Goal: Entertainment & Leisure: Consume media (video, audio)

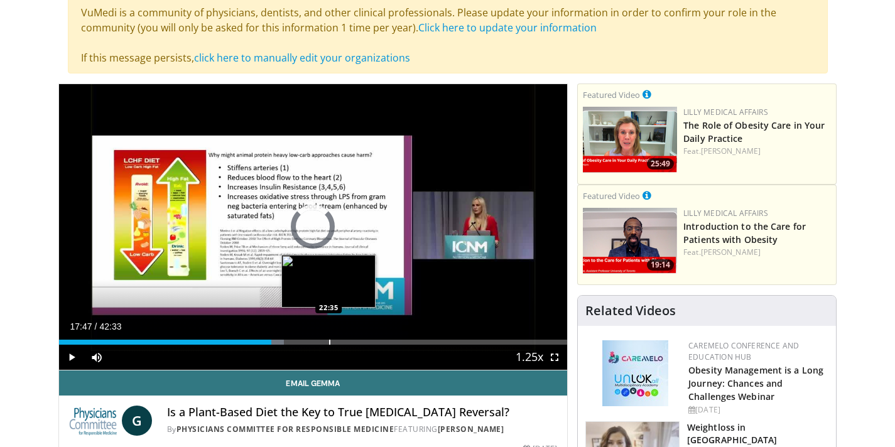
click at [329, 342] on div "Progress Bar" at bounding box center [329, 342] width 1 height 5
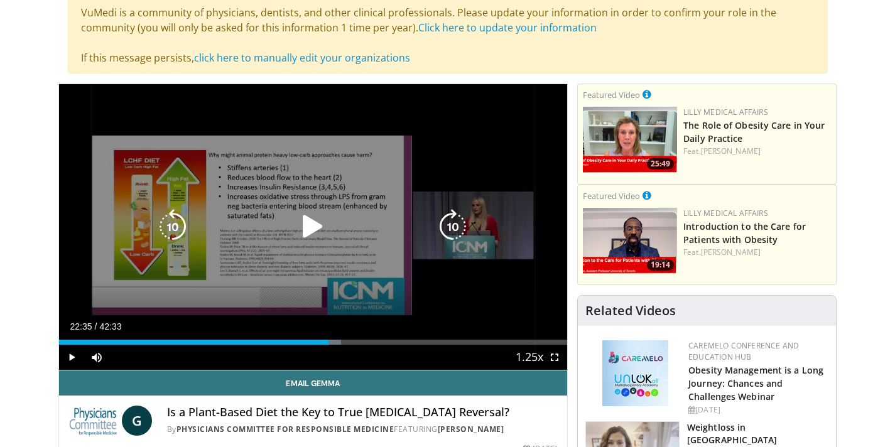
click at [180, 232] on icon "Video Player" at bounding box center [172, 226] width 35 height 35
click at [309, 225] on icon "Video Player" at bounding box center [312, 226] width 35 height 35
click at [307, 222] on icon "Video Player" at bounding box center [312, 226] width 35 height 35
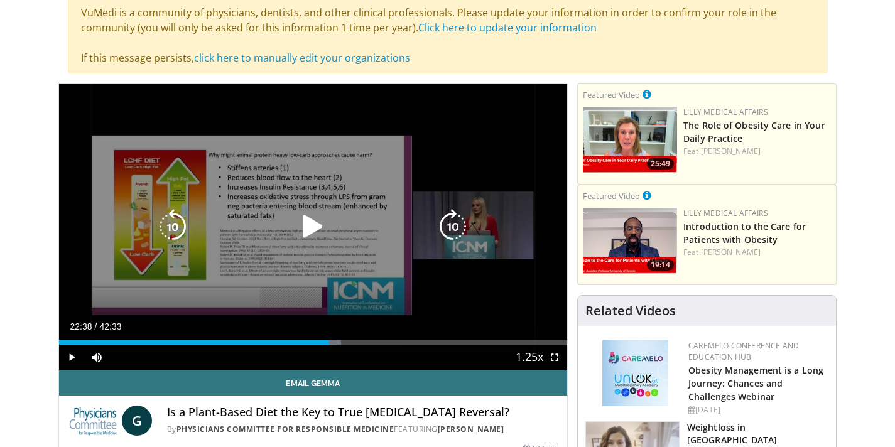
click at [308, 224] on icon "Video Player" at bounding box center [312, 226] width 35 height 35
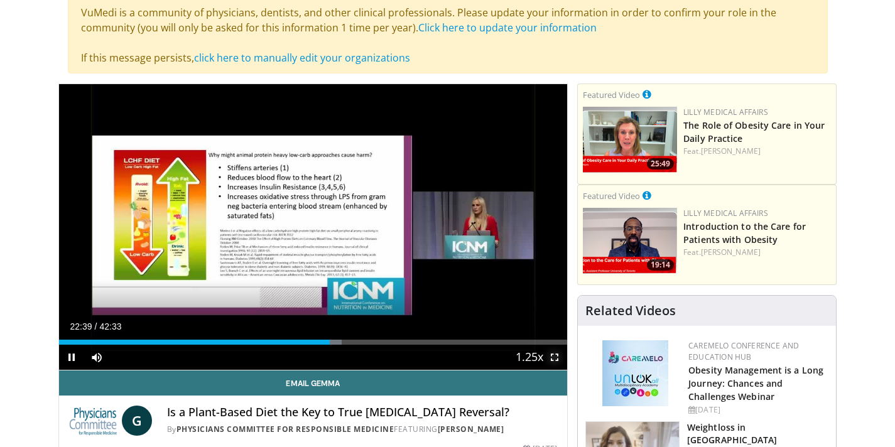
click at [558, 356] on span "Video Player" at bounding box center [554, 357] width 25 height 25
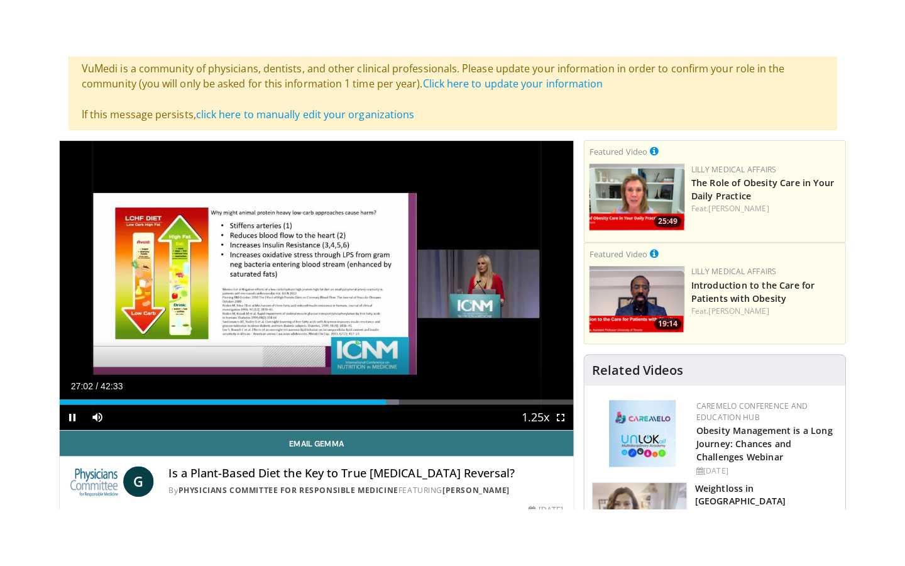
scroll to position [100, 0]
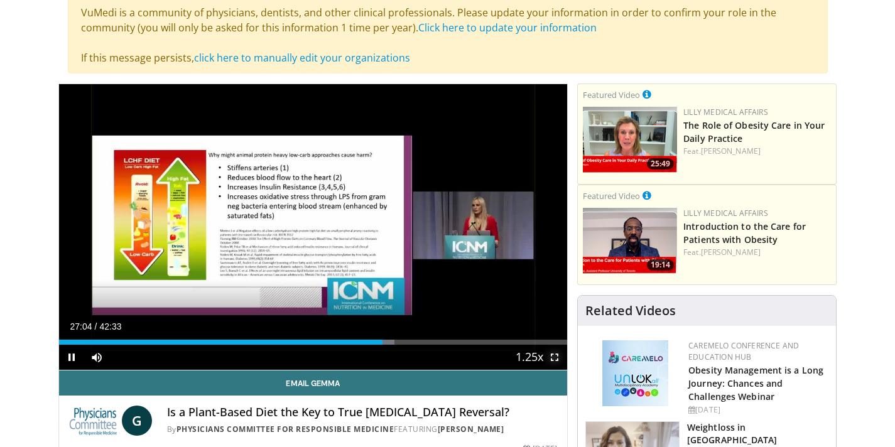
click at [557, 355] on span "Video Player" at bounding box center [554, 357] width 25 height 25
click at [553, 363] on span "Video Player" at bounding box center [554, 357] width 25 height 25
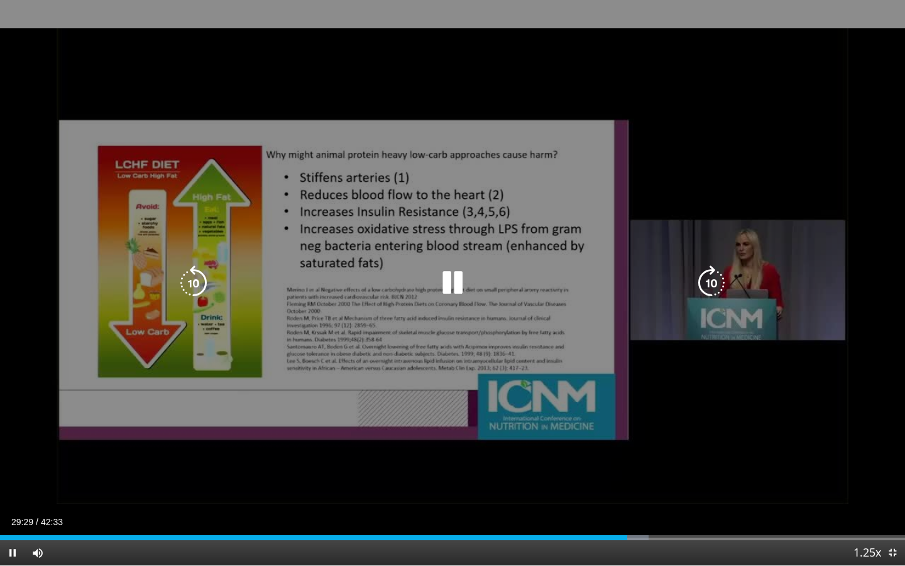
click at [586, 194] on div "30 seconds Tap to unmute" at bounding box center [452, 282] width 905 height 565
click at [584, 195] on div "30 seconds Tap to unmute" at bounding box center [452, 282] width 905 height 565
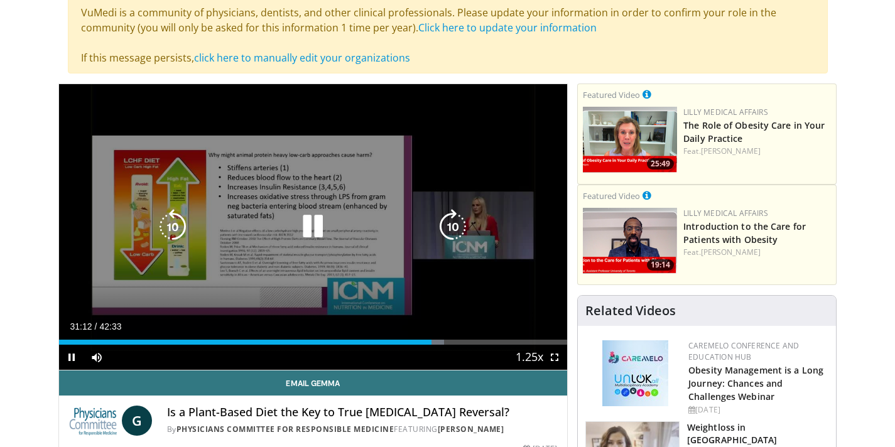
click at [168, 224] on icon "Video Player" at bounding box center [172, 226] width 35 height 35
drag, startPoint x: 168, startPoint y: 225, endPoint x: 187, endPoint y: 221, distance: 18.6
click at [186, 221] on icon "Video Player" at bounding box center [172, 226] width 35 height 35
click at [187, 221] on icon "Video Player" at bounding box center [172, 226] width 35 height 35
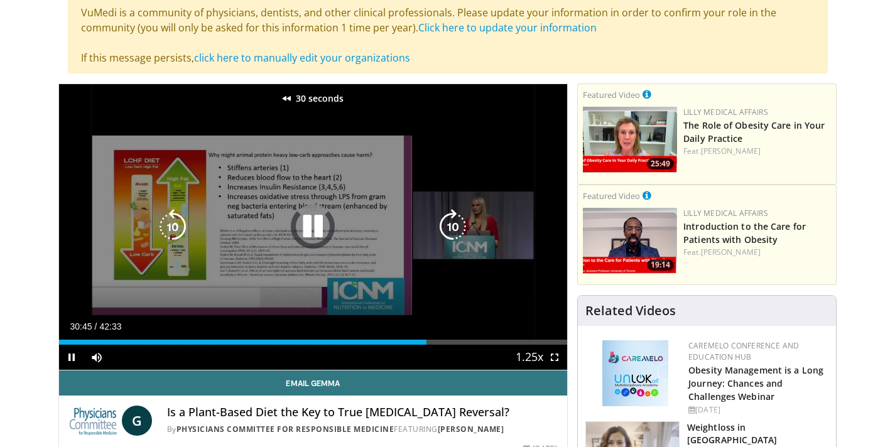
click at [187, 220] on icon "Video Player" at bounding box center [172, 226] width 35 height 35
click at [185, 224] on icon "Video Player" at bounding box center [172, 226] width 35 height 35
click at [187, 223] on icon "Video Player" at bounding box center [172, 226] width 35 height 35
click at [185, 223] on icon "Video Player" at bounding box center [172, 226] width 35 height 35
click at [359, 203] on div "70 seconds Tap to unmute" at bounding box center [313, 227] width 509 height 286
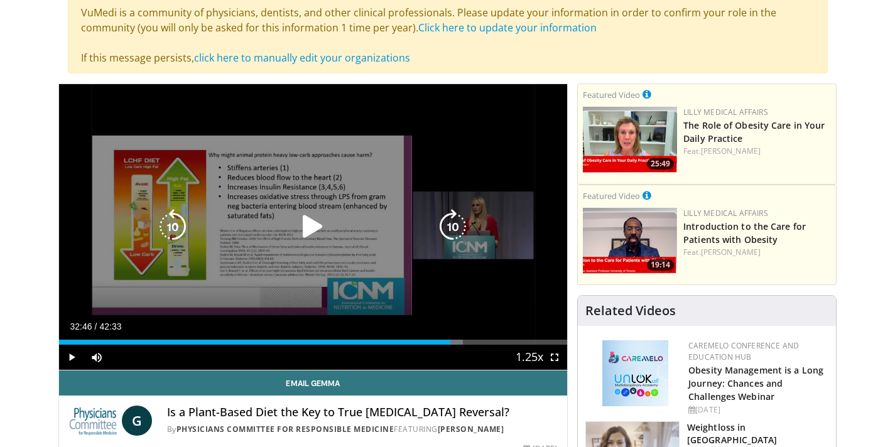
click at [336, 221] on div "Video Player" at bounding box center [312, 226] width 305 height 25
click at [309, 229] on icon "Video Player" at bounding box center [312, 226] width 35 height 35
click at [312, 218] on icon "Video Player" at bounding box center [312, 226] width 35 height 35
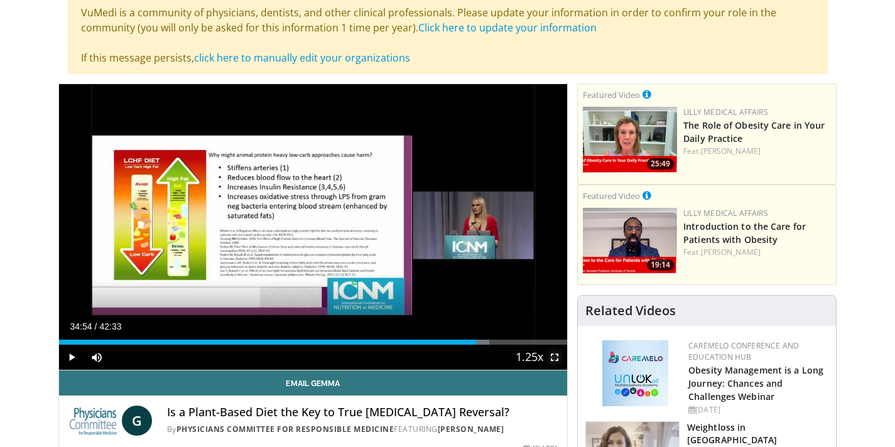
click at [554, 354] on span "Video Player" at bounding box center [554, 357] width 25 height 25
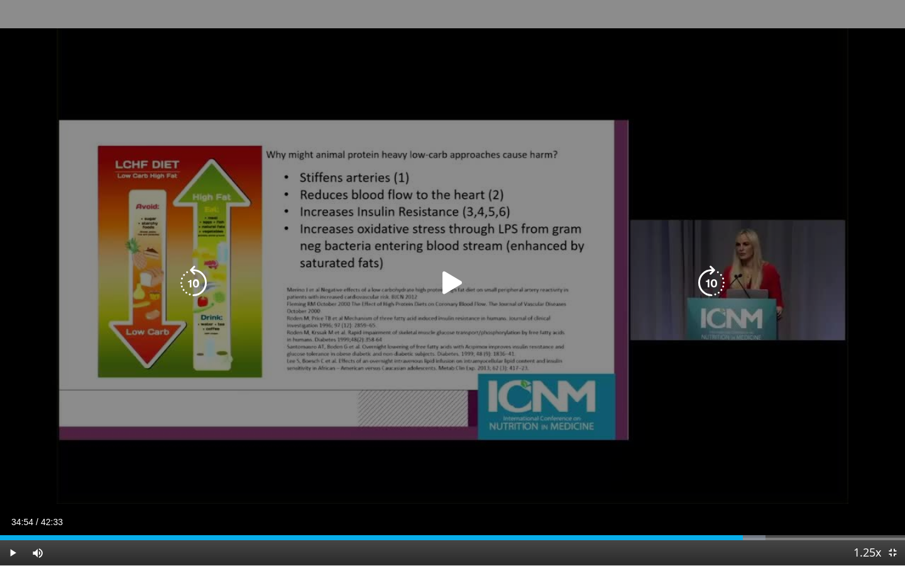
click at [278, 295] on div "70 seconds Tap to unmute" at bounding box center [452, 282] width 905 height 565
click at [450, 269] on icon "Video Player" at bounding box center [452, 282] width 35 height 35
click at [529, 324] on div "70 seconds Tap to unmute" at bounding box center [452, 282] width 905 height 565
click at [189, 278] on icon "Video Player" at bounding box center [193, 282] width 35 height 35
click at [447, 280] on icon "Video Player" at bounding box center [452, 282] width 35 height 35
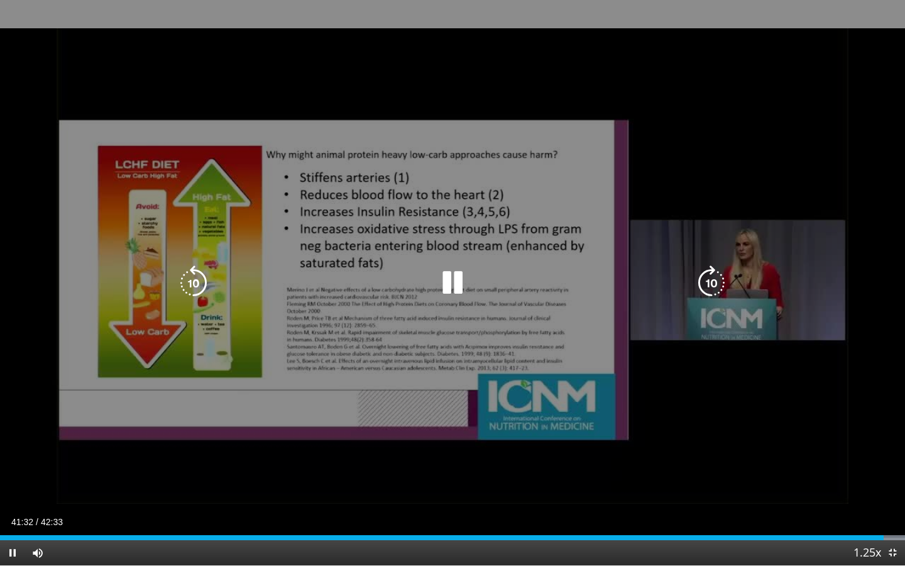
click at [451, 283] on icon "Video Player" at bounding box center [452, 282] width 35 height 35
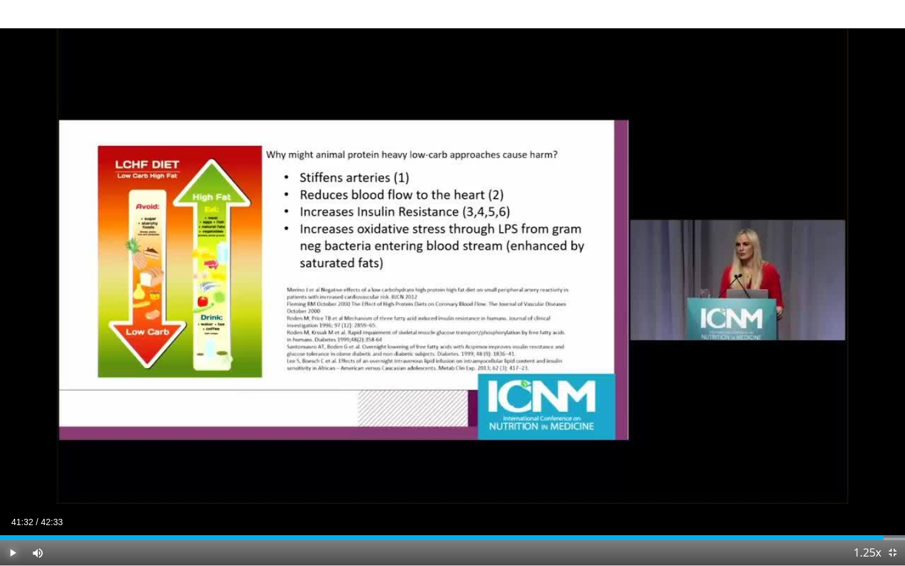
click at [13, 447] on span "Video Player" at bounding box center [12, 552] width 25 height 25
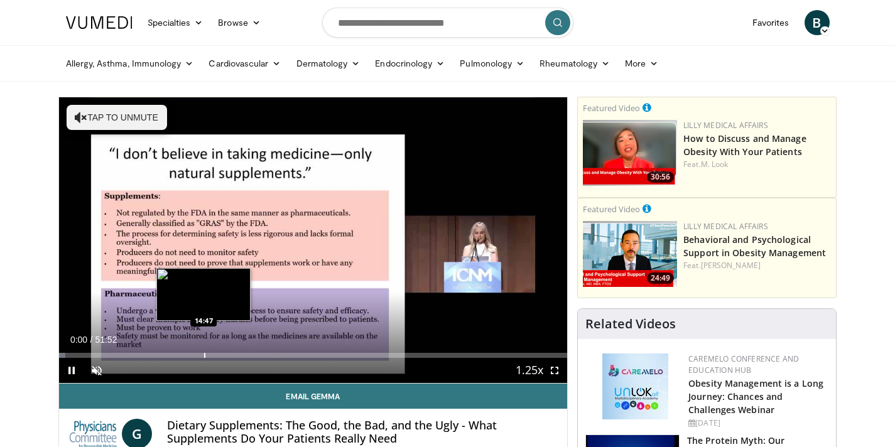
click at [204, 351] on div "Loaded : 1.28% 00:01 14:47" at bounding box center [313, 352] width 509 height 12
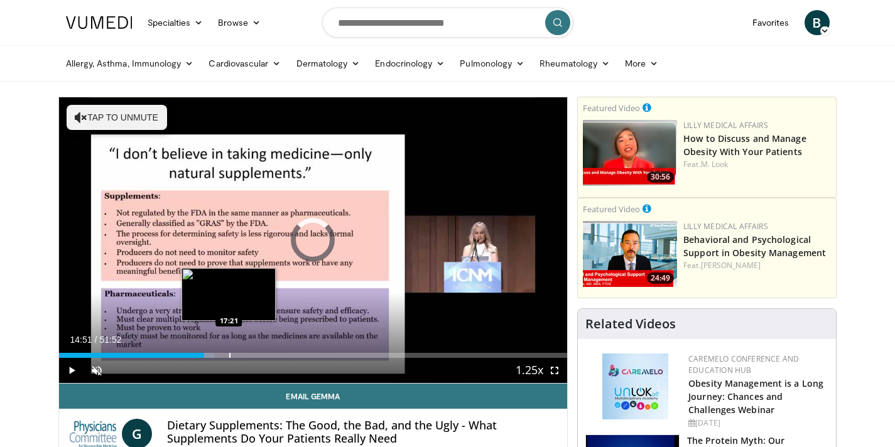
click at [229, 354] on div "Progress Bar" at bounding box center [229, 355] width 1 height 5
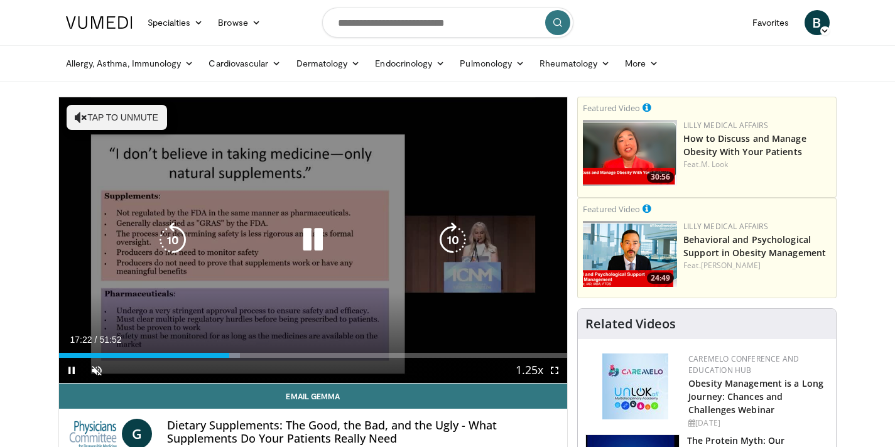
click at [277, 246] on div "Video Player" at bounding box center [312, 239] width 305 height 25
click at [310, 244] on icon "Video Player" at bounding box center [312, 239] width 35 height 35
click at [96, 118] on button "Tap to unmute" at bounding box center [117, 117] width 101 height 25
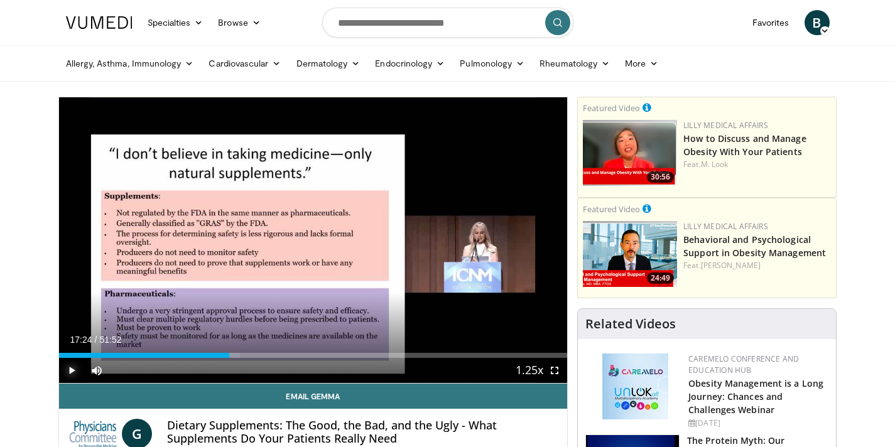
click at [72, 372] on span "Video Player" at bounding box center [71, 370] width 25 height 25
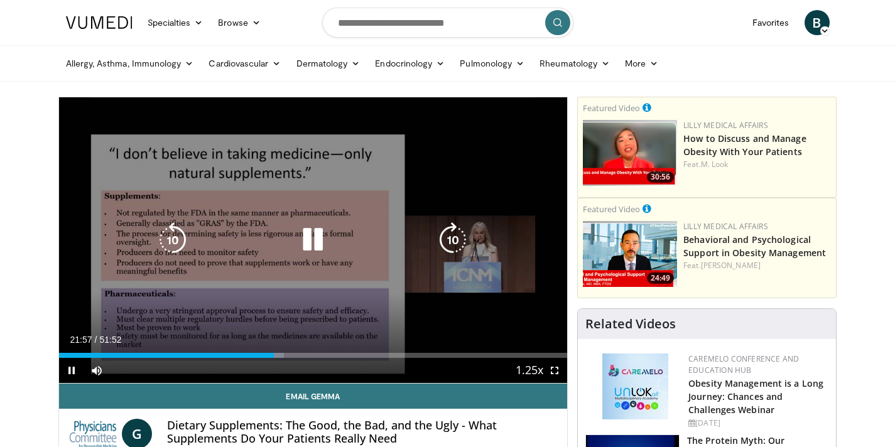
click at [318, 283] on div "10 seconds Tap to unmute" at bounding box center [313, 240] width 509 height 286
click at [303, 251] on icon "Video Player" at bounding box center [312, 239] width 35 height 35
click at [168, 229] on icon "Video Player" at bounding box center [172, 239] width 35 height 35
click at [169, 229] on icon "Video Player" at bounding box center [172, 239] width 35 height 35
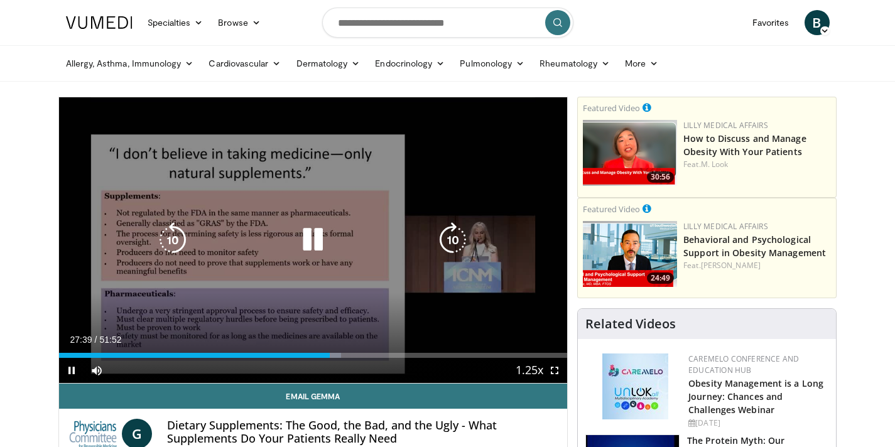
drag, startPoint x: 311, startPoint y: 245, endPoint x: 324, endPoint y: 239, distance: 14.4
click at [311, 244] on icon "Video Player" at bounding box center [312, 239] width 35 height 35
drag, startPoint x: 305, startPoint y: 238, endPoint x: 342, endPoint y: 223, distance: 40.0
click at [312, 238] on icon "Video Player" at bounding box center [312, 239] width 35 height 35
click at [174, 244] on icon "Video Player" at bounding box center [172, 239] width 35 height 35
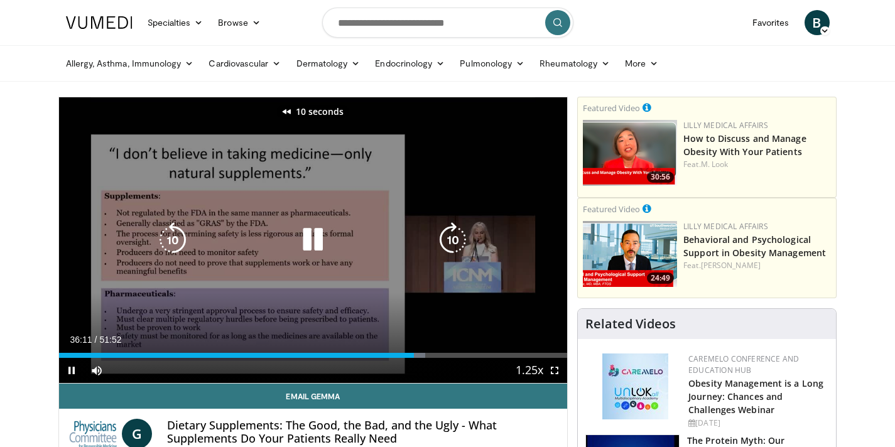
click at [174, 243] on icon "Video Player" at bounding box center [172, 239] width 35 height 35
click at [314, 234] on icon "Video Player" at bounding box center [312, 239] width 35 height 35
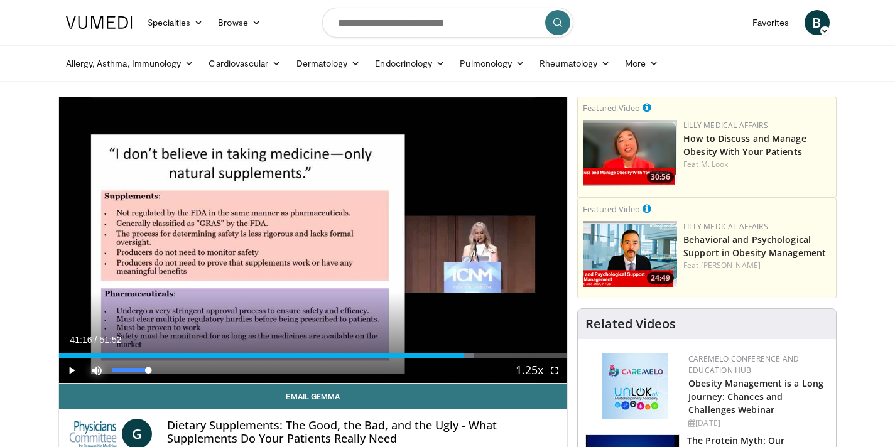
click at [80, 368] on div "Current Time 41:16 / Duration 51:52 Play Skip Backward Skip Forward Mute Loaded…" at bounding box center [313, 370] width 509 height 25
click at [72, 368] on span "Video Player" at bounding box center [71, 370] width 25 height 25
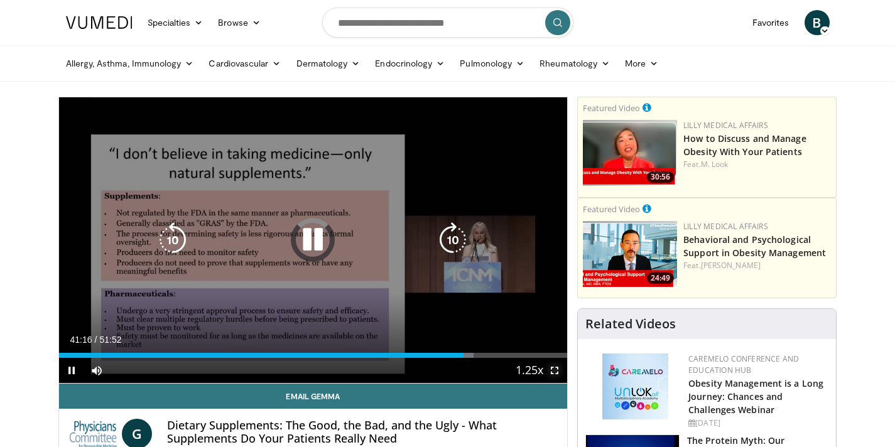
click at [556, 366] on span "Video Player" at bounding box center [554, 370] width 25 height 25
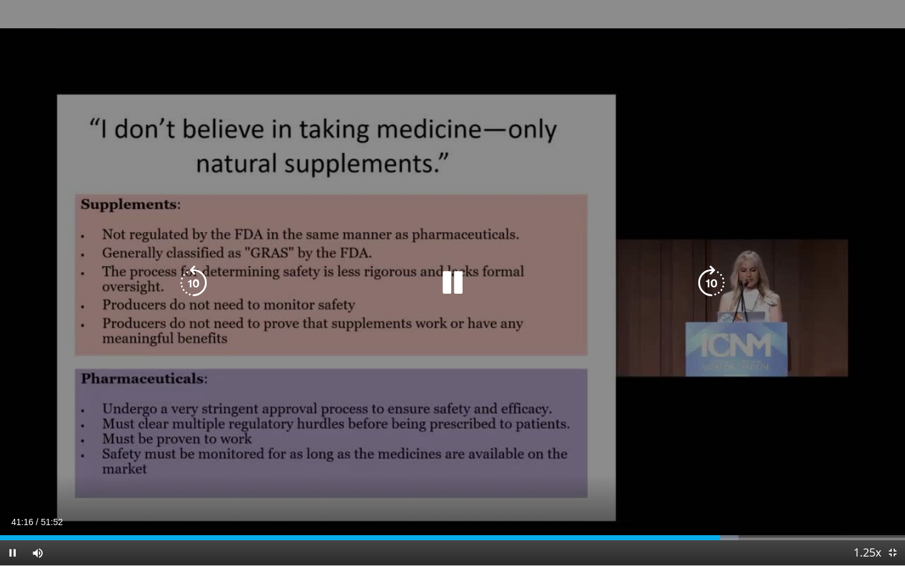
click at [425, 303] on div "40 seconds Tap to unmute" at bounding box center [452, 282] width 905 height 565
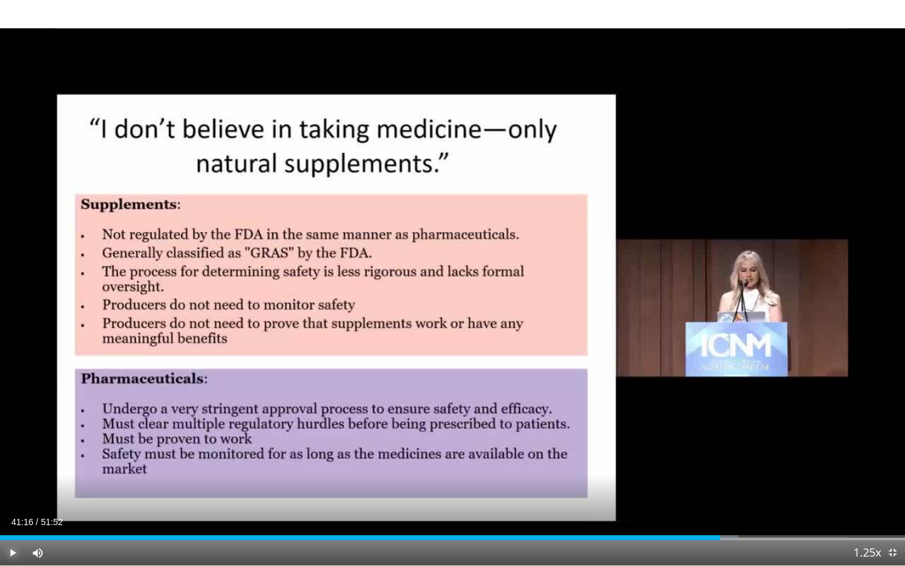
click at [16, 447] on span "Video Player" at bounding box center [12, 552] width 25 height 25
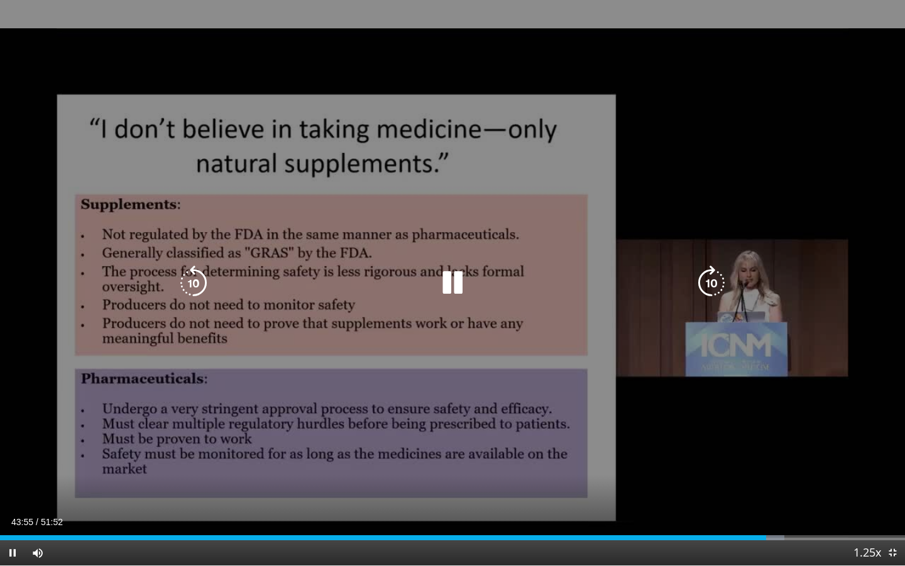
click at [448, 297] on icon "Video Player" at bounding box center [452, 282] width 35 height 35
click at [366, 225] on div "40 seconds Tap to unmute" at bounding box center [452, 282] width 905 height 565
click at [202, 272] on icon "Video Player" at bounding box center [193, 282] width 35 height 35
click at [375, 293] on div "Video Player" at bounding box center [452, 282] width 543 height 25
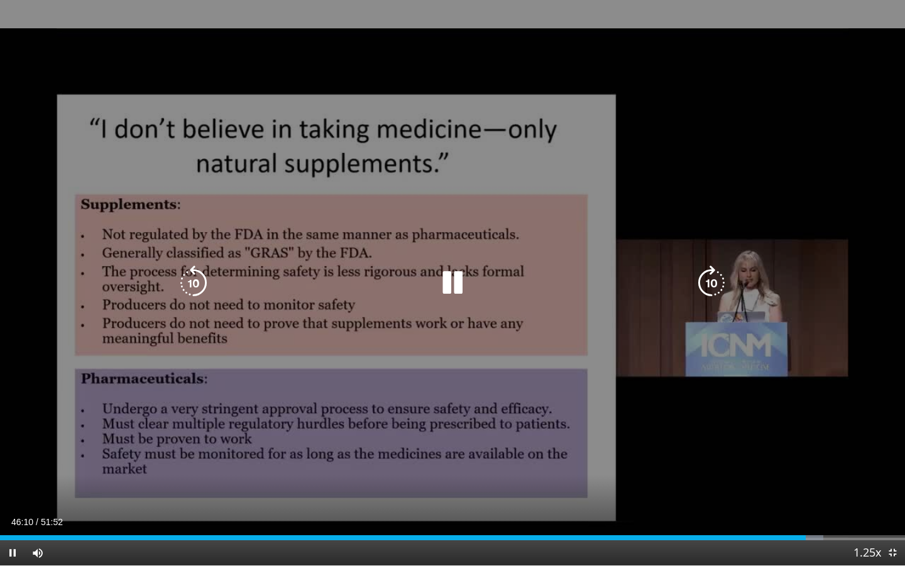
click at [463, 279] on icon "Video Player" at bounding box center [452, 282] width 35 height 35
click at [463, 278] on icon "Video Player" at bounding box center [452, 282] width 35 height 35
click at [262, 349] on div "20 seconds Tap to unmute" at bounding box center [452, 282] width 905 height 565
click at [437, 284] on icon "Video Player" at bounding box center [452, 282] width 35 height 35
click at [197, 283] on icon "Video Player" at bounding box center [193, 282] width 35 height 35
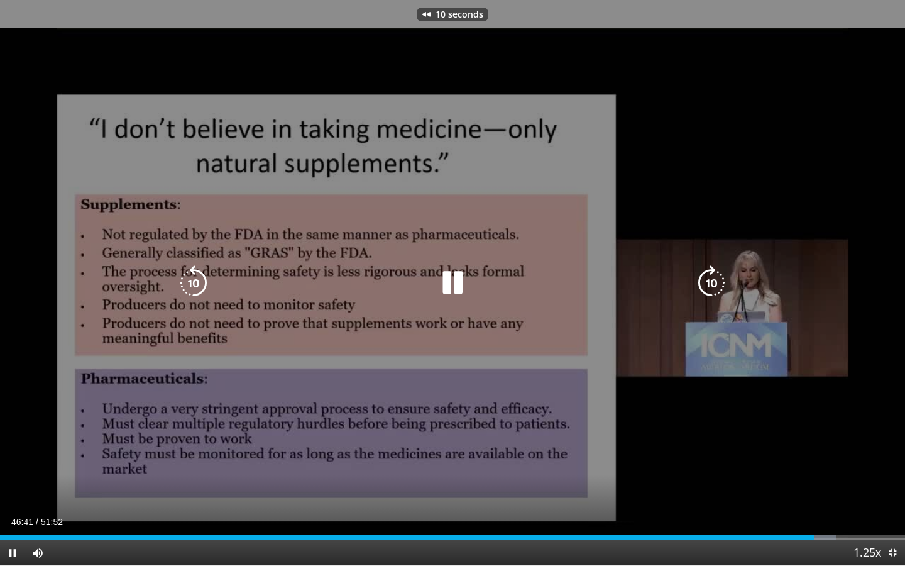
click at [197, 283] on icon "Video Player" at bounding box center [193, 282] width 35 height 35
click at [286, 266] on div "20 seconds Tap to unmute" at bounding box center [452, 282] width 905 height 565
click at [460, 277] on icon "Video Player" at bounding box center [452, 282] width 35 height 35
click at [459, 395] on div "20 seconds Tap to unmute" at bounding box center [452, 282] width 905 height 565
click at [453, 303] on div "20 seconds Tap to unmute" at bounding box center [452, 282] width 905 height 565
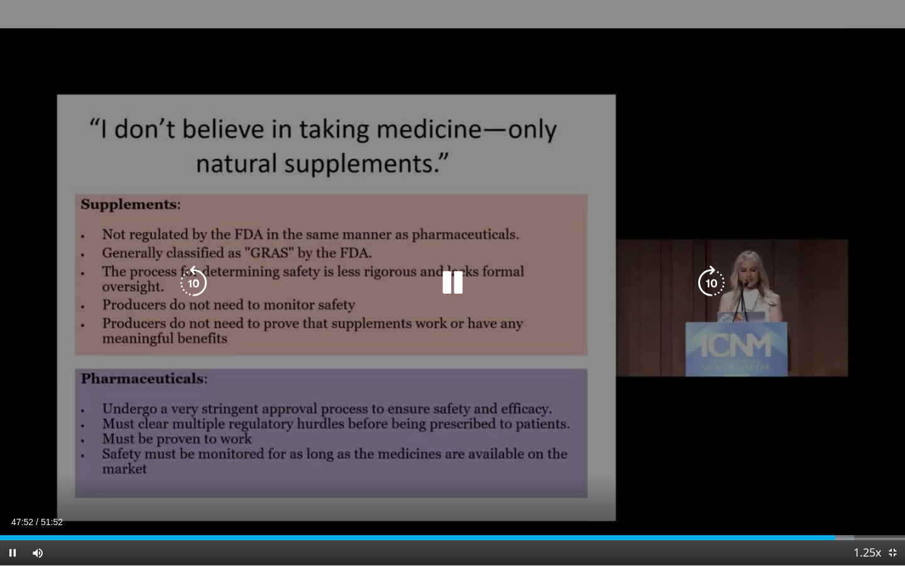
click at [198, 278] on icon "Video Player" at bounding box center [193, 282] width 35 height 35
click at [441, 271] on icon "Video Player" at bounding box center [452, 282] width 35 height 35
drag, startPoint x: 461, startPoint y: 304, endPoint x: 466, endPoint y: 309, distance: 7.1
click at [466, 310] on div "10 seconds Tap to unmute" at bounding box center [452, 282] width 905 height 565
click at [370, 354] on div "10 seconds Tap to unmute" at bounding box center [452, 282] width 905 height 565
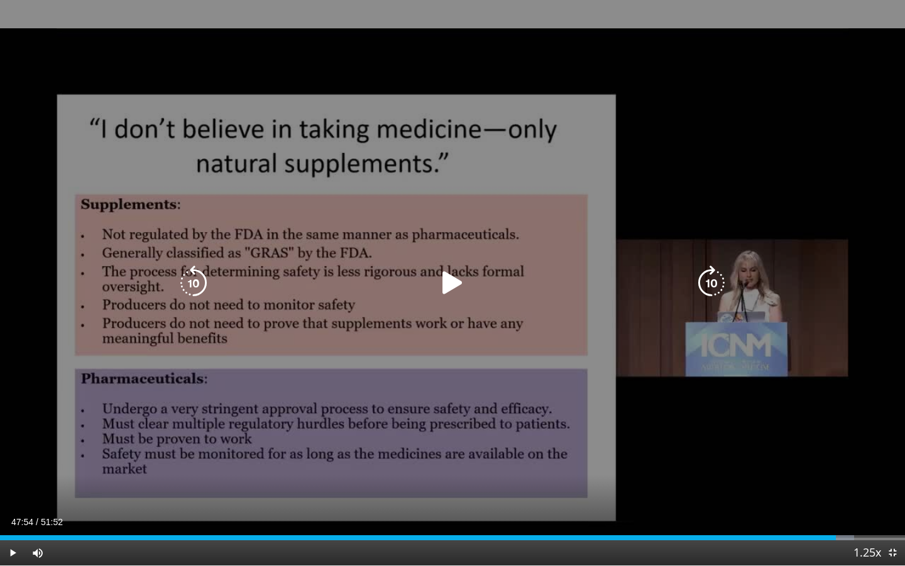
click at [378, 354] on div "10 seconds Tap to unmute" at bounding box center [452, 282] width 905 height 565
click at [360, 317] on div "10 seconds Tap to unmute" at bounding box center [452, 282] width 905 height 565
click at [289, 245] on div "10 seconds Tap to unmute" at bounding box center [452, 282] width 905 height 565
click at [192, 277] on icon "Video Player" at bounding box center [193, 282] width 35 height 35
click at [393, 313] on div "10 seconds Tap to unmute" at bounding box center [452, 282] width 905 height 565
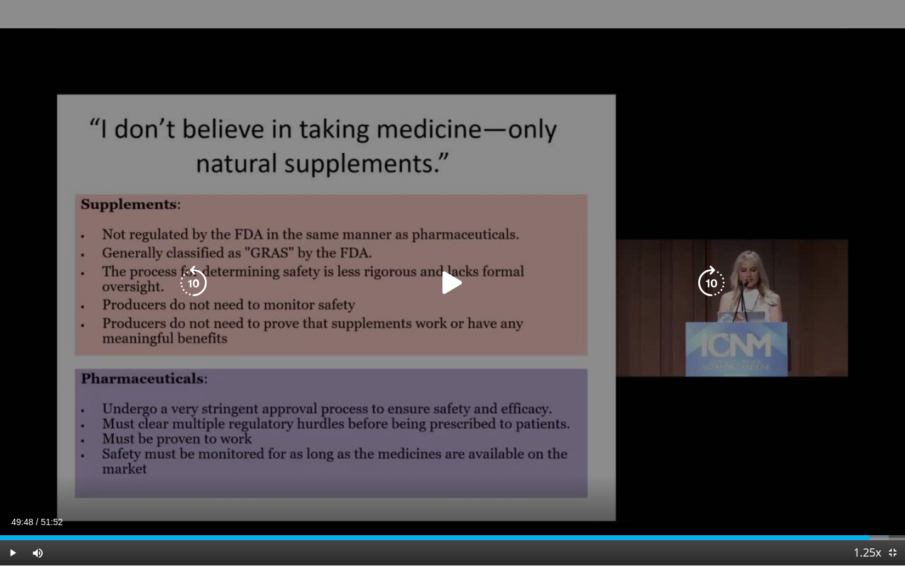
click at [280, 287] on div "Video Player" at bounding box center [452, 282] width 543 height 25
click at [460, 288] on icon "Video Player" at bounding box center [452, 282] width 35 height 35
click at [170, 282] on div "10 seconds Tap to unmute" at bounding box center [452, 282] width 905 height 565
click at [172, 282] on div "10 seconds Tap to unmute" at bounding box center [452, 282] width 905 height 565
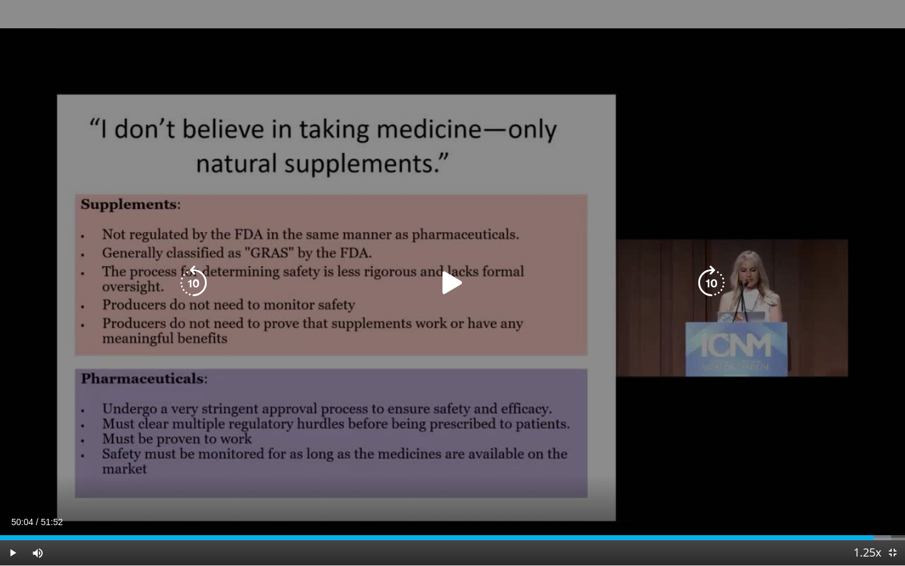
click at [186, 282] on icon "Video Player" at bounding box center [193, 282] width 35 height 35
click at [461, 295] on icon "Video Player" at bounding box center [452, 282] width 35 height 35
click at [446, 107] on div "20 seconds Tap to unmute" at bounding box center [452, 282] width 905 height 565
click at [451, 38] on div "20 seconds Tap to unmute" at bounding box center [452, 282] width 905 height 565
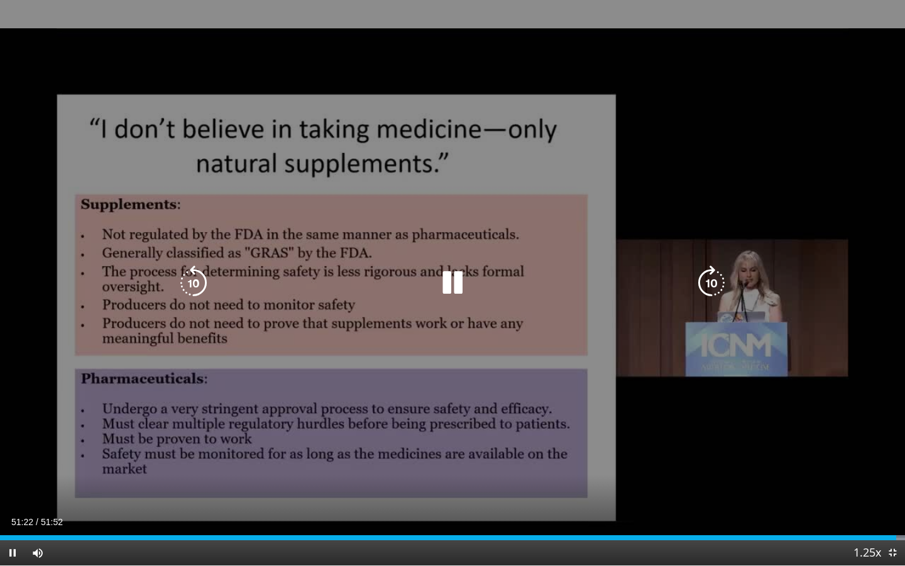
click at [476, 13] on p "20 seconds" at bounding box center [459, 14] width 48 height 9
